Goal: Subscribe to service/newsletter

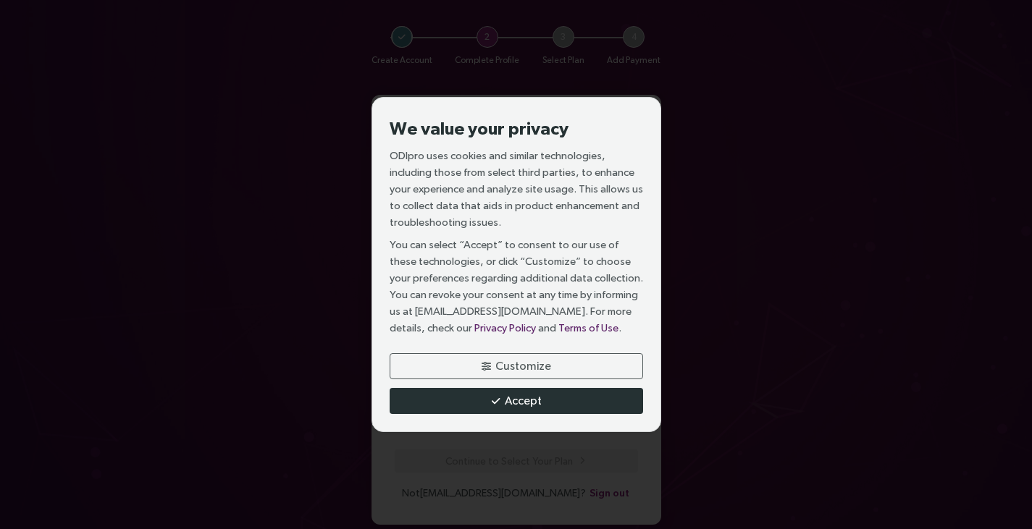
click at [494, 407] on button "Accept" at bounding box center [515, 401] width 253 height 26
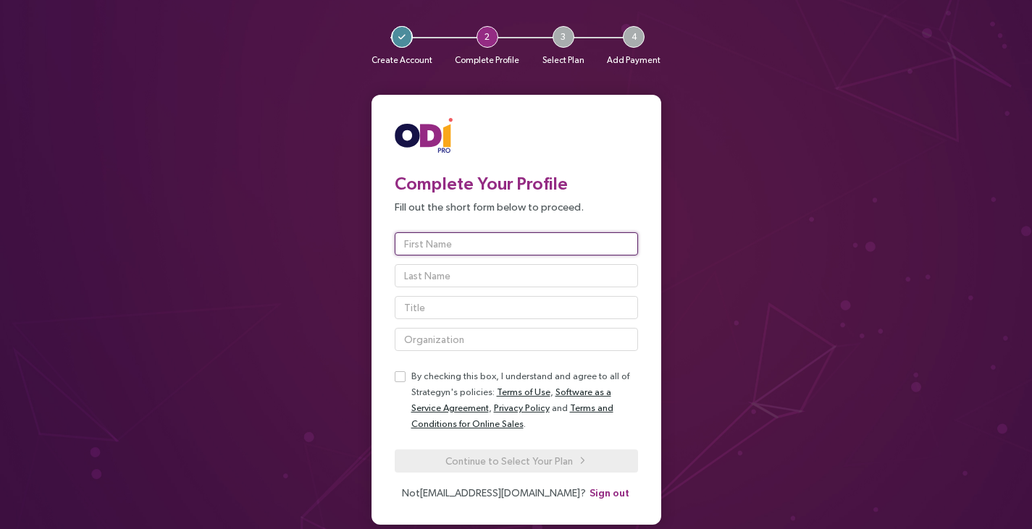
click at [489, 243] on input "text" at bounding box center [516, 243] width 243 height 23
type input "Yewande"
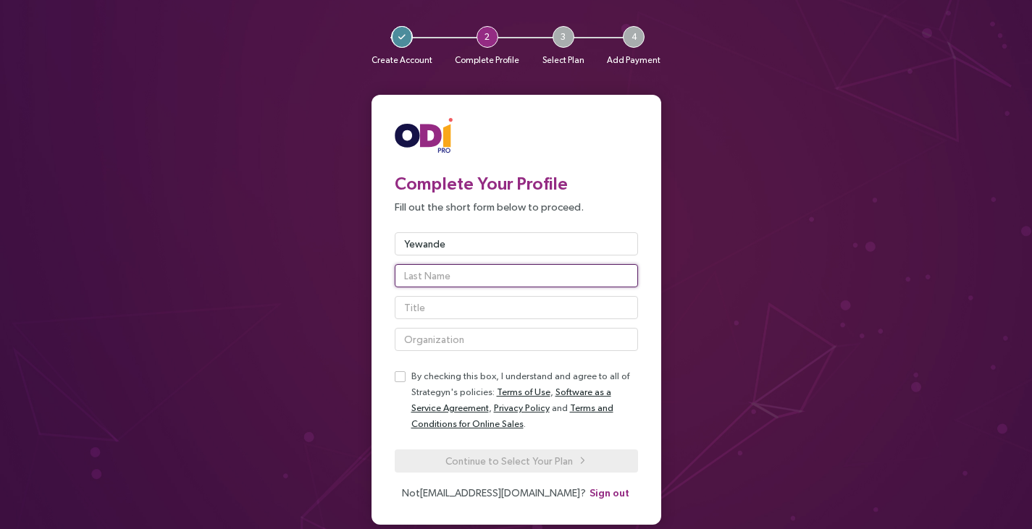
type input "Ososanya"
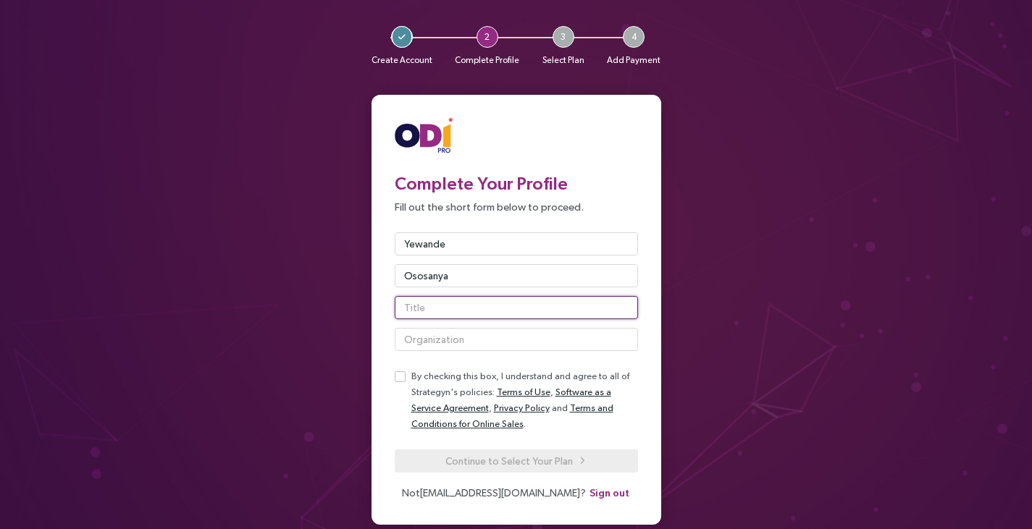
click at [502, 307] on input "text" at bounding box center [516, 307] width 243 height 23
type input "CEO"
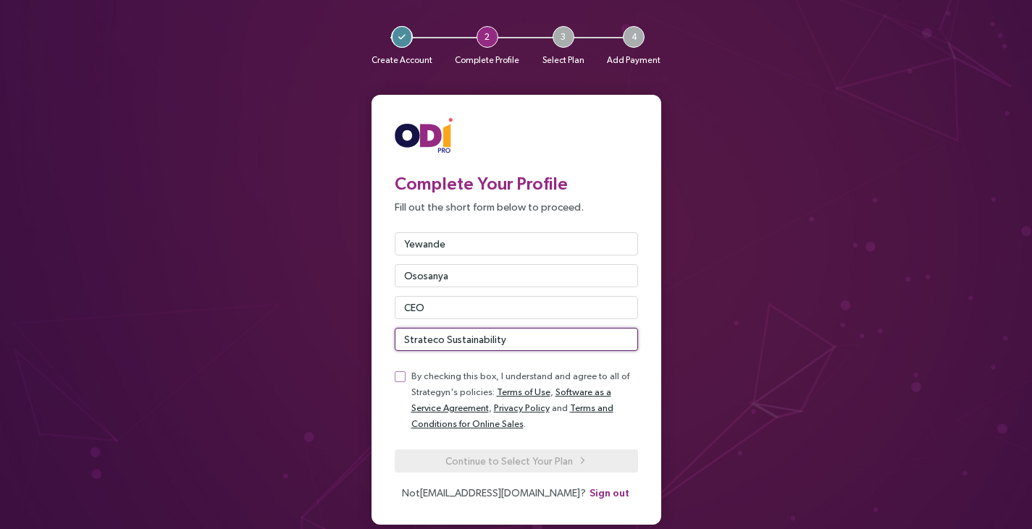
type input "Strateco Sustainability"
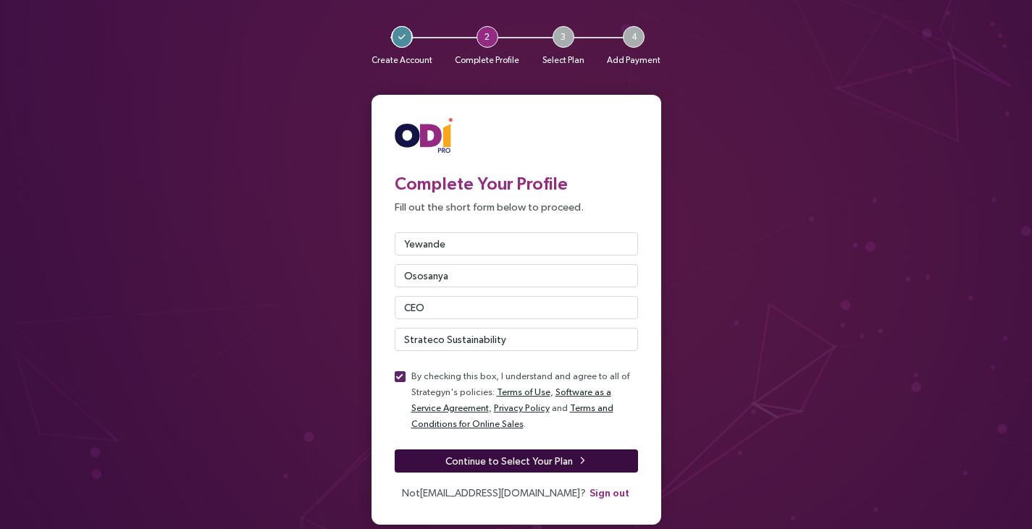
click at [484, 465] on span "Continue to Select Your Plan" at bounding box center [508, 461] width 127 height 16
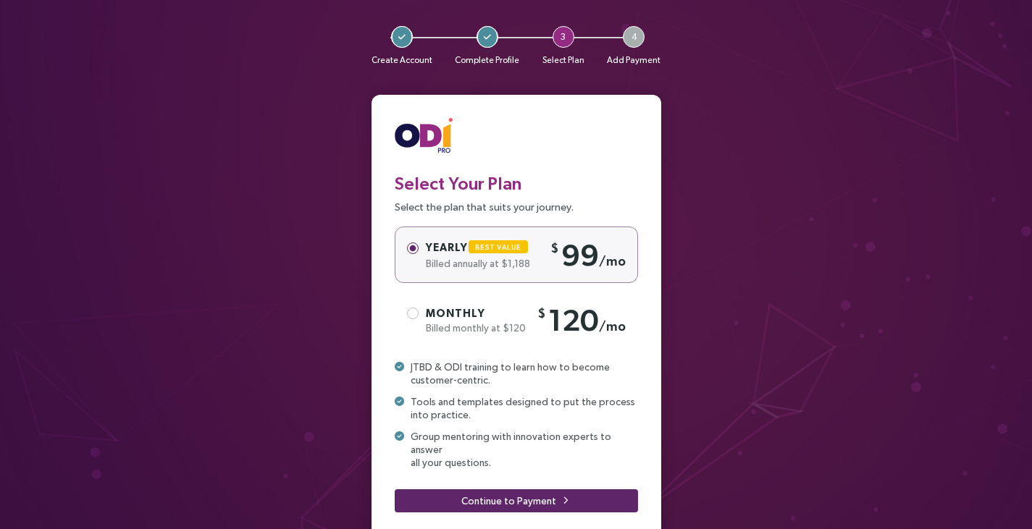
click at [470, 317] on span "Monthly" at bounding box center [455, 313] width 59 height 12
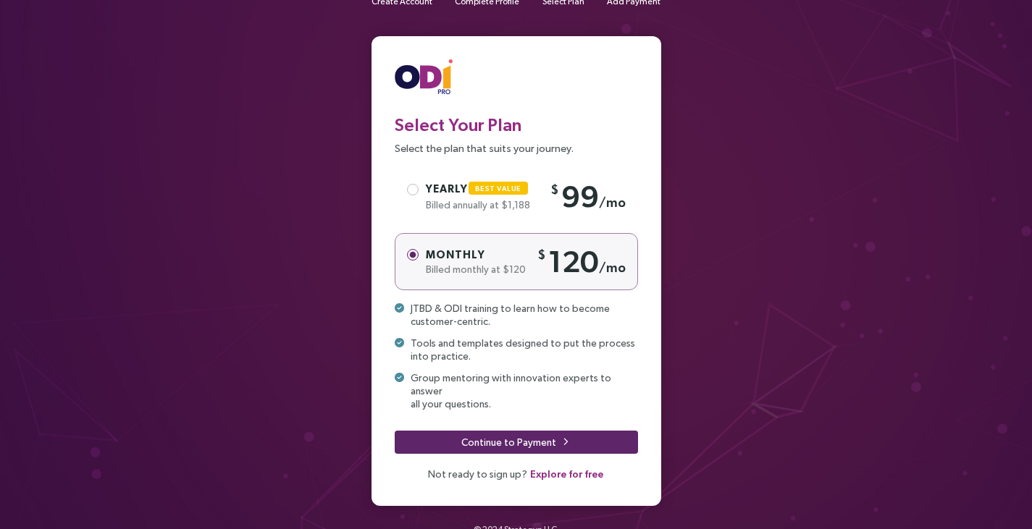
scroll to position [70, 0]
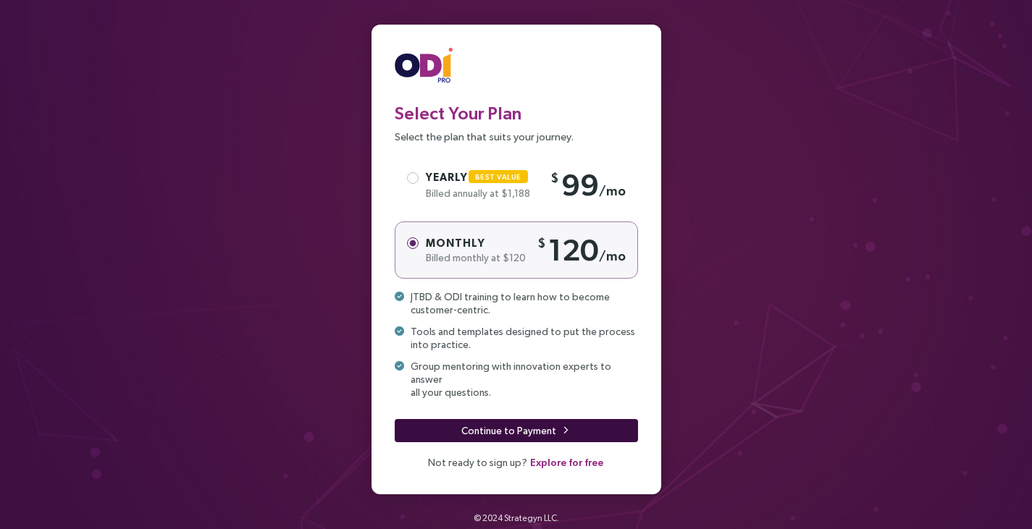
click at [512, 423] on span "Continue to Payment" at bounding box center [508, 431] width 95 height 16
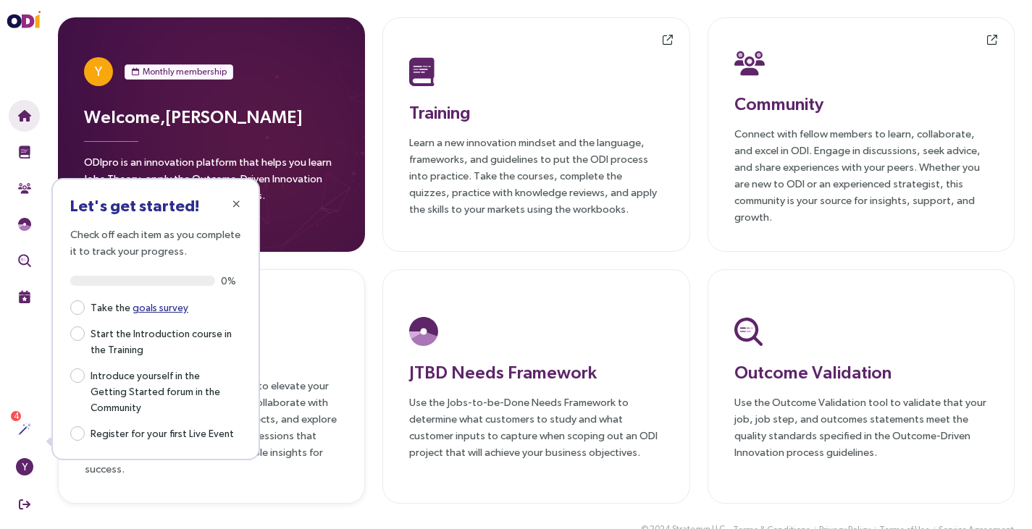
click at [292, 362] on h3 "Live Events" at bounding box center [211, 355] width 253 height 26
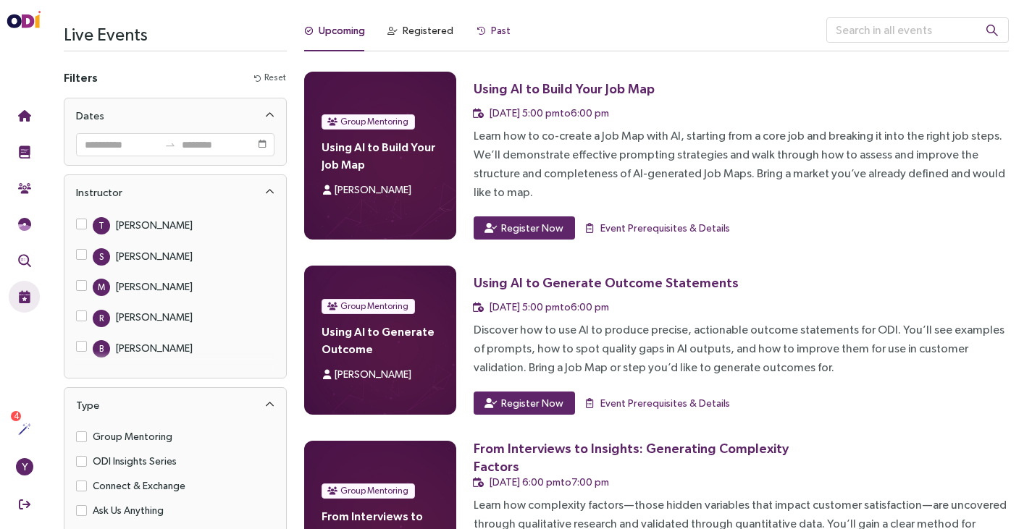
click at [497, 29] on div "Past" at bounding box center [501, 30] width 20 height 16
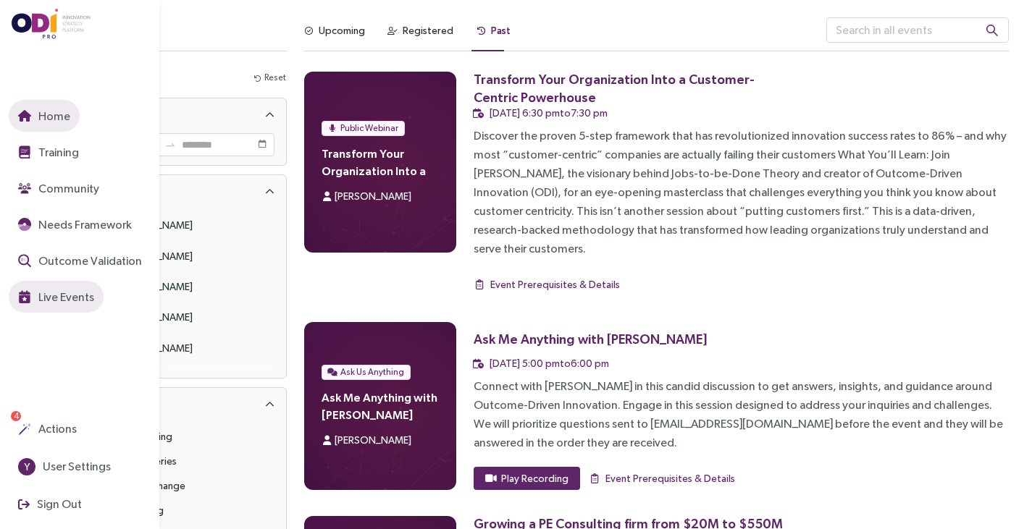
click at [17, 121] on button "Home" at bounding box center [44, 116] width 71 height 32
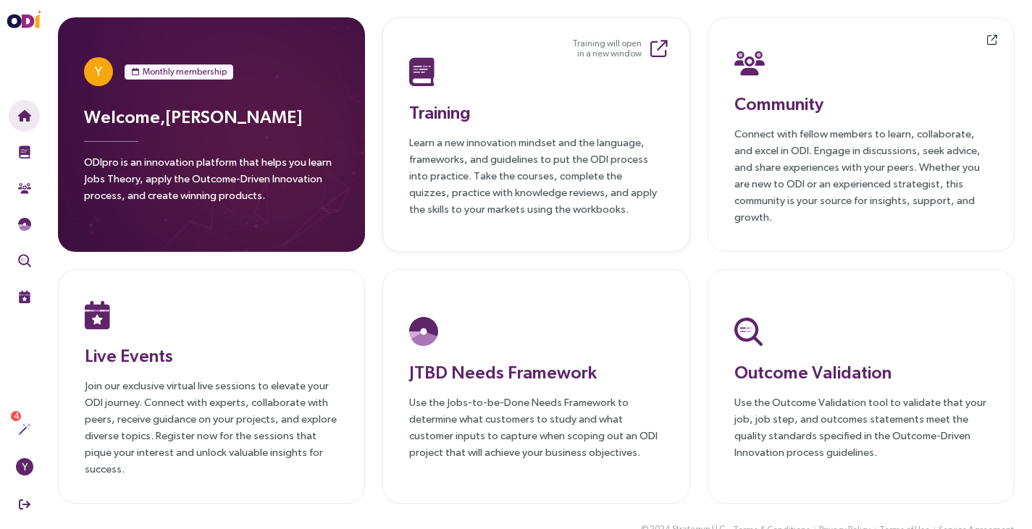
click at [519, 145] on p "Learn a new innovation mindset and the language, frameworks, and guidelines to …" at bounding box center [535, 175] width 253 height 83
